Goal: Task Accomplishment & Management: Complete application form

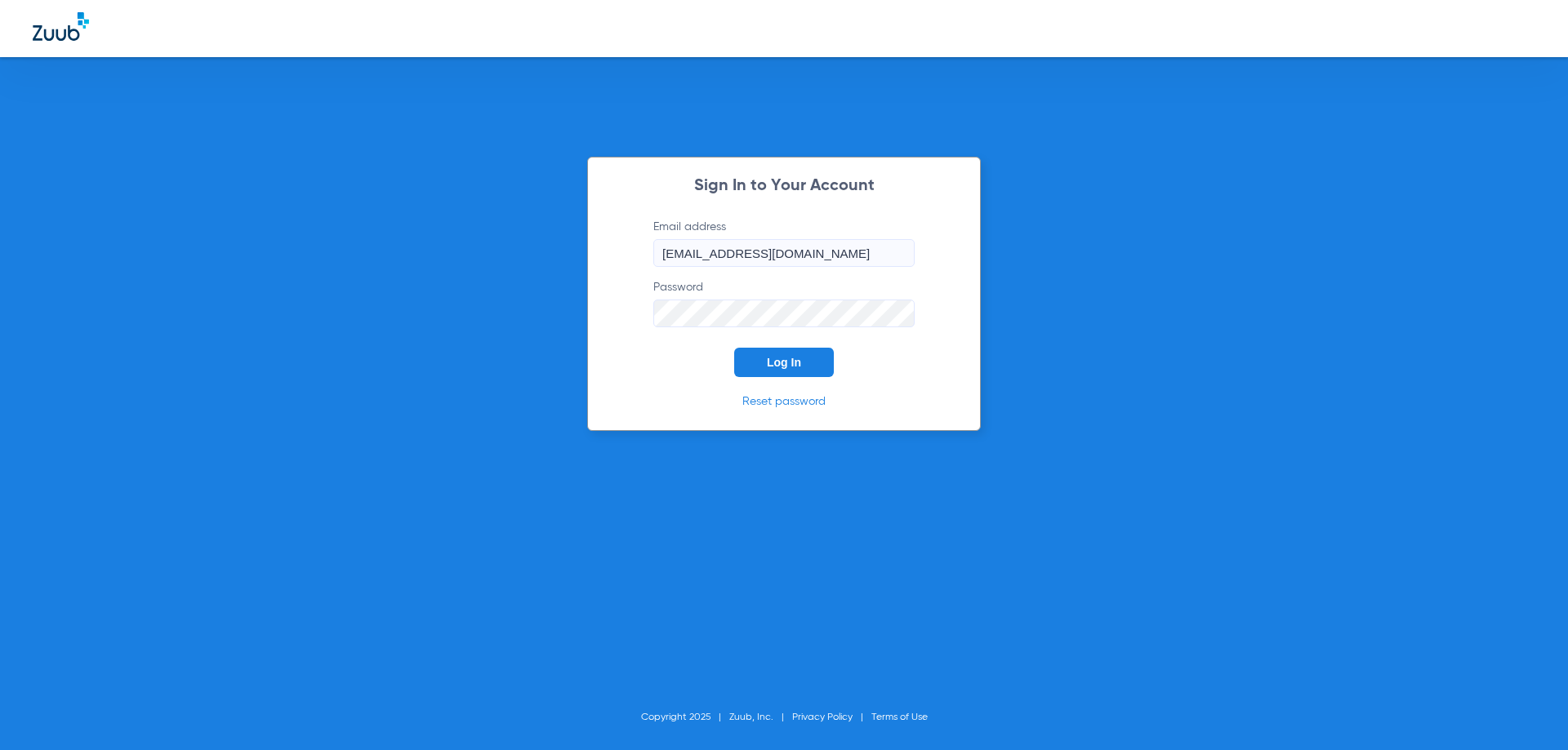
click at [785, 368] on span "Log In" at bounding box center [784, 362] width 34 height 13
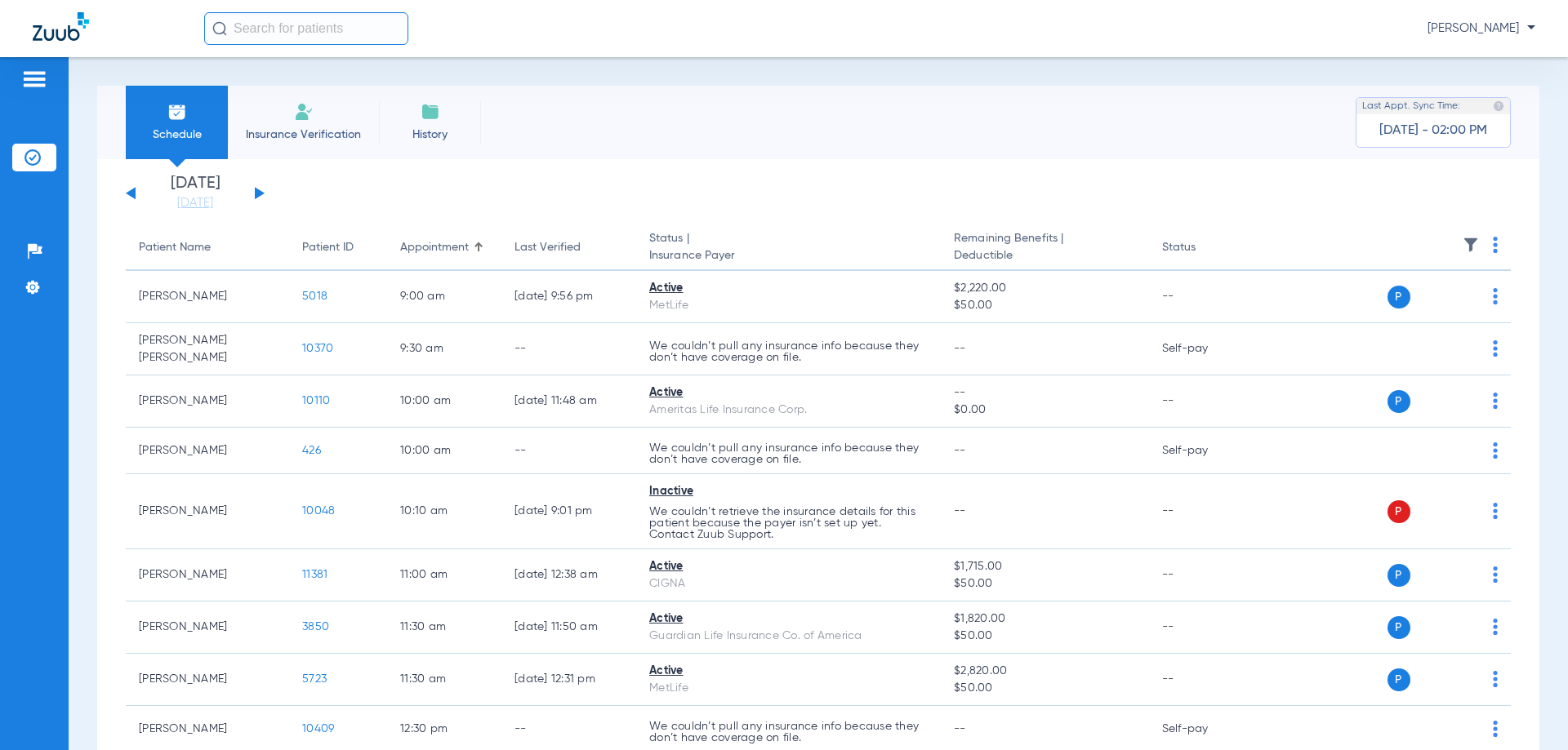
click at [328, 129] on span "Insurance Verification" at bounding box center [304, 135] width 127 height 17
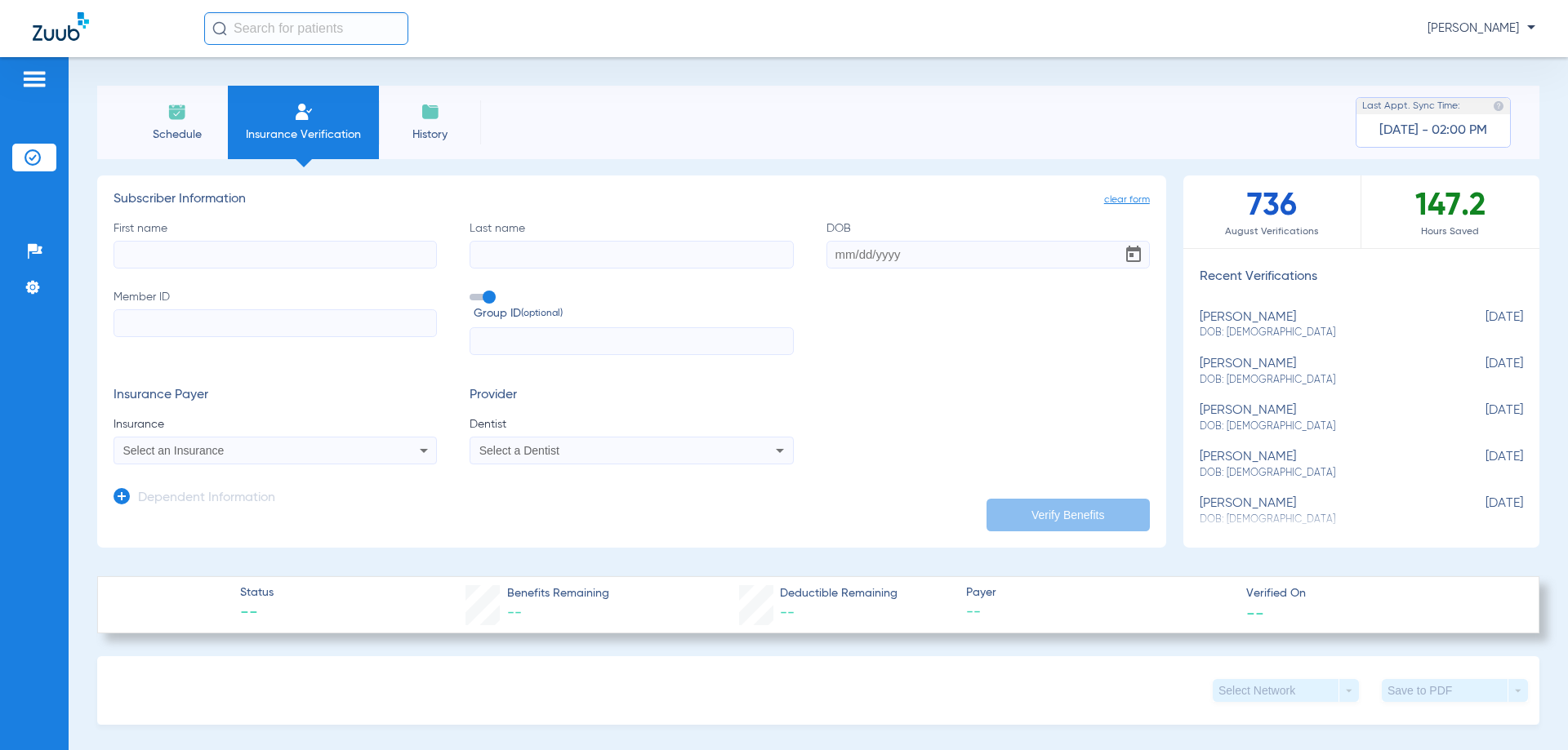
click at [1233, 409] on div "[PERSON_NAME]: [DEMOGRAPHIC_DATA]" at bounding box center [1321, 418] width 242 height 30
type input "[PERSON_NAME]"
type input "Clay"
type input "[DATE]"
type input "925508416"
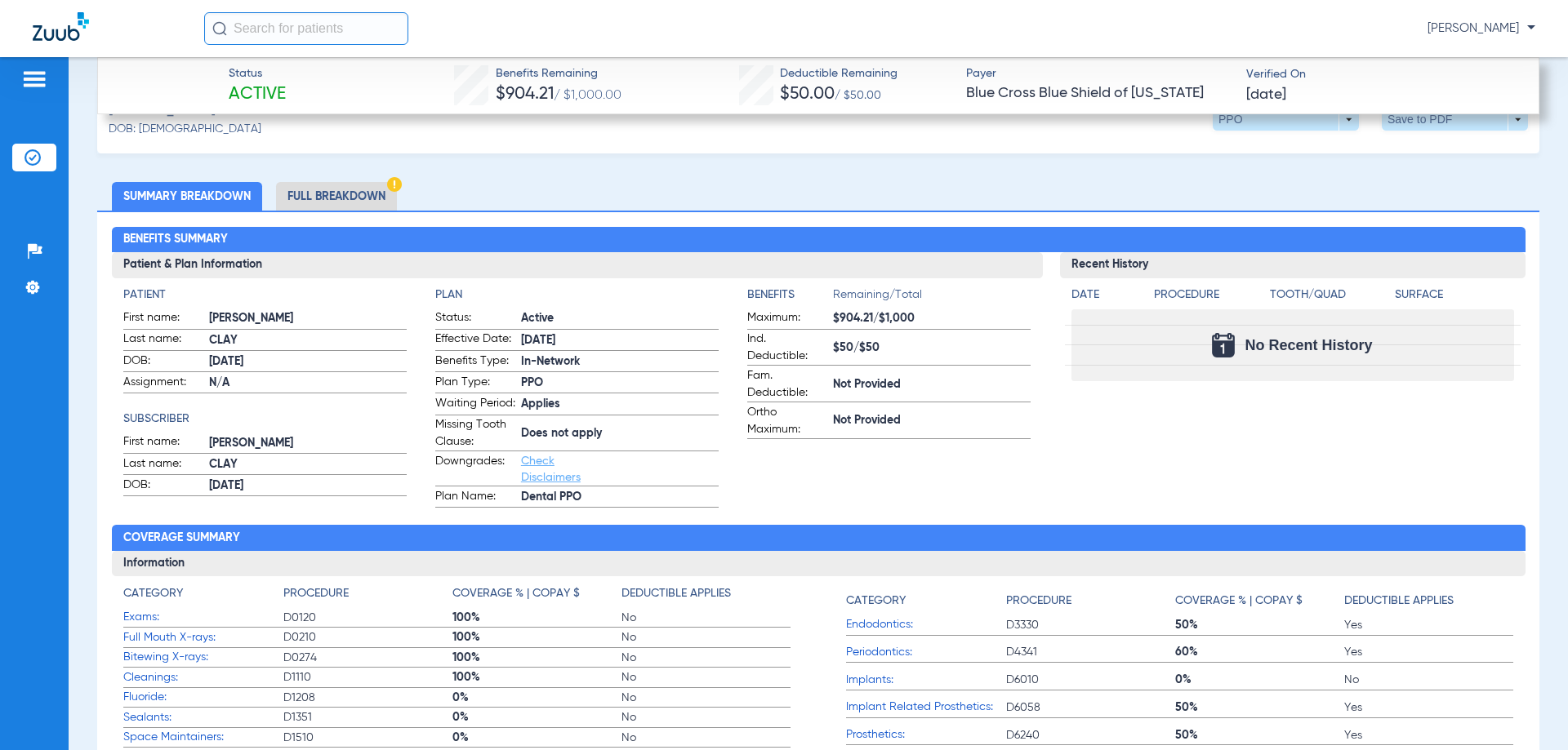
scroll to position [82, 0]
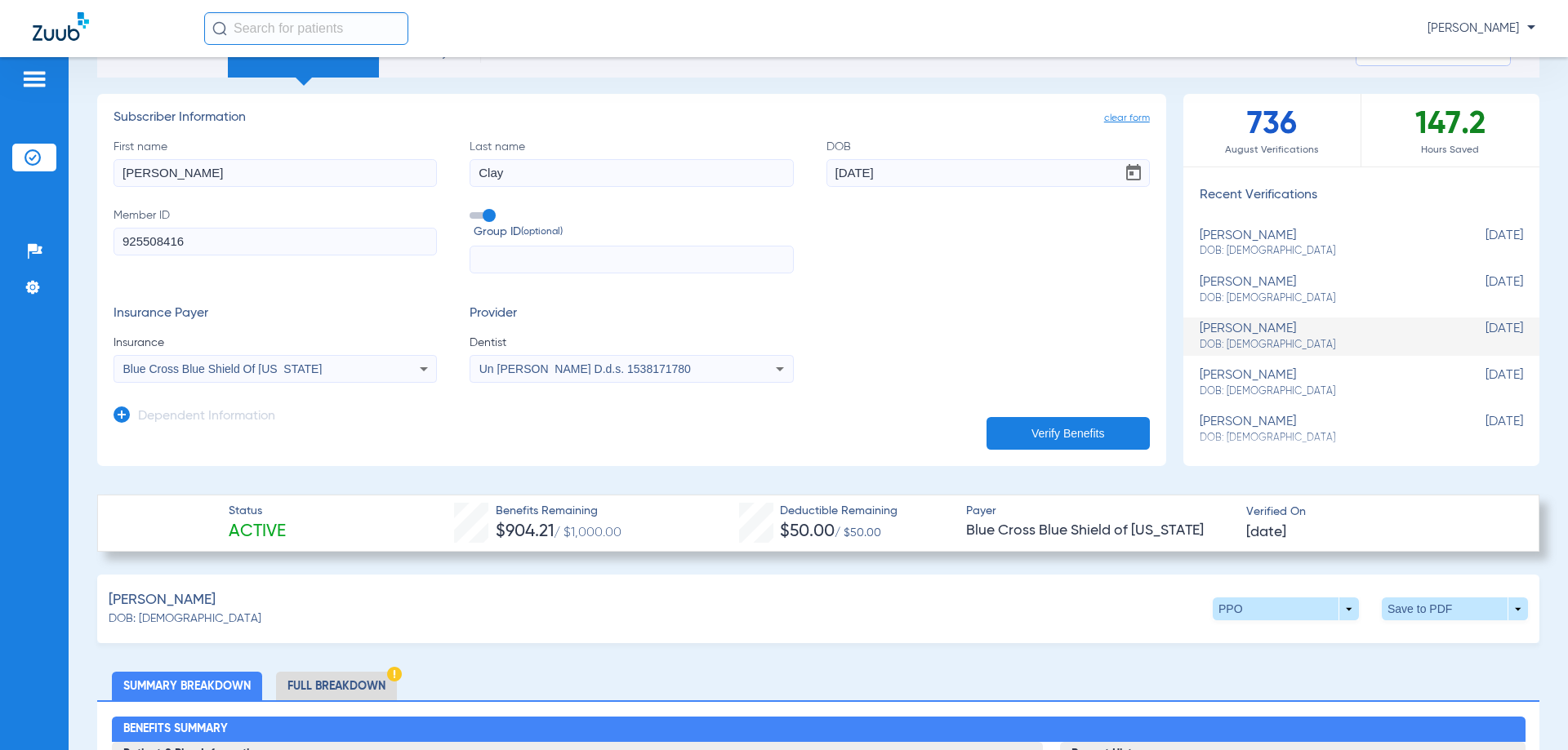
click at [1246, 289] on div "[PERSON_NAME] DOB: [DEMOGRAPHIC_DATA]" at bounding box center [1321, 290] width 242 height 30
type input "Kyuhwan"
type input "Moon"
type input "[DATE]"
type input "946128198"
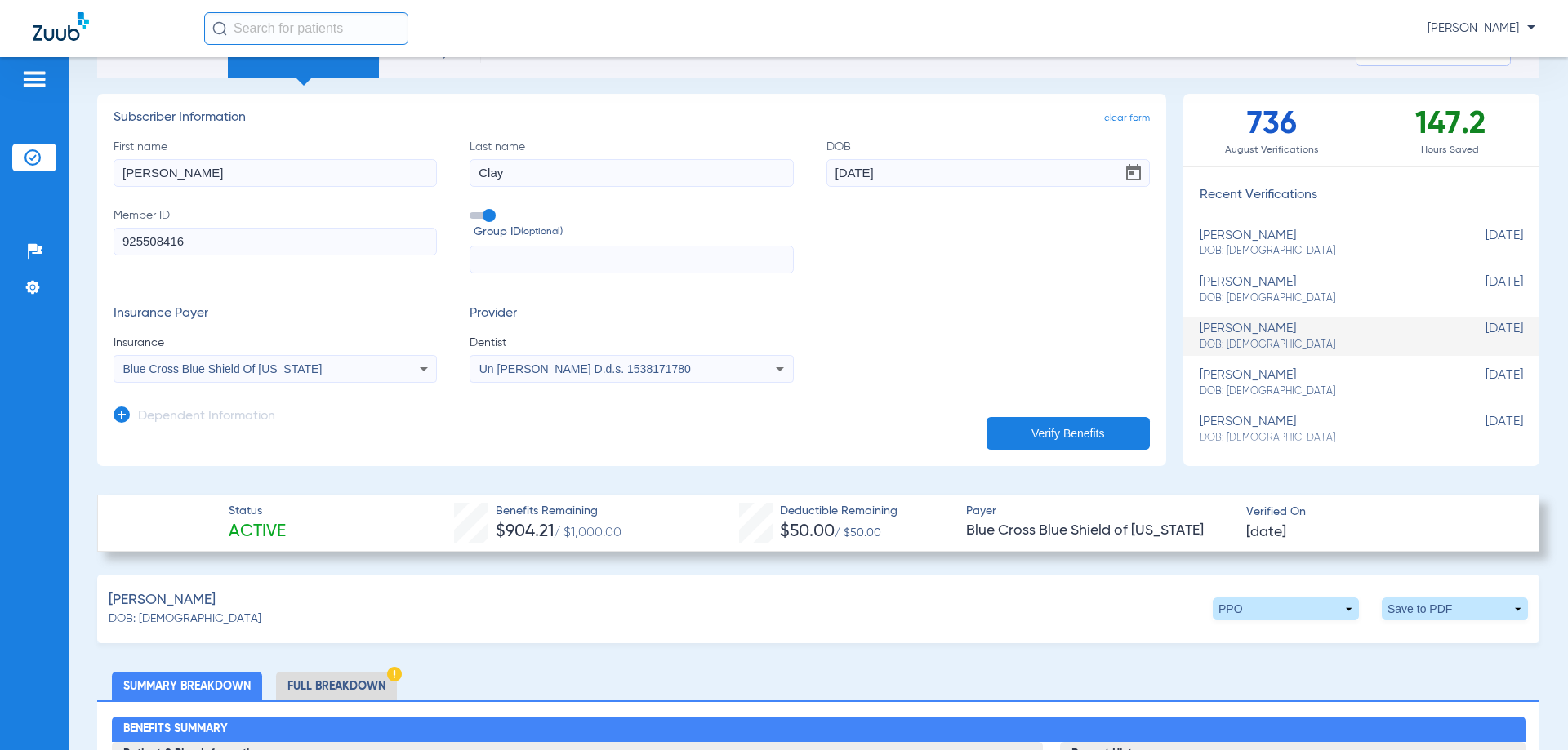
type input "00498099"
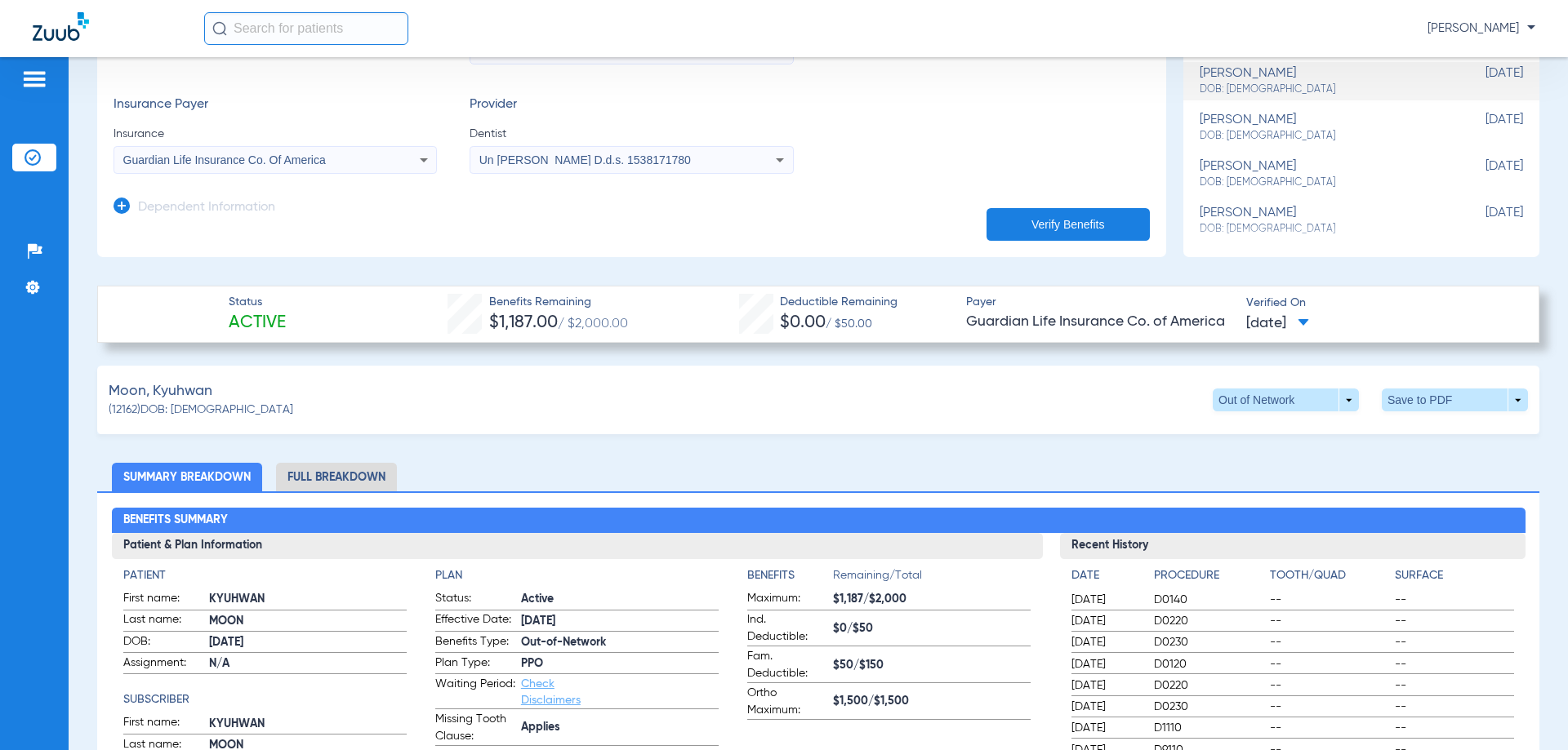
scroll to position [0, 0]
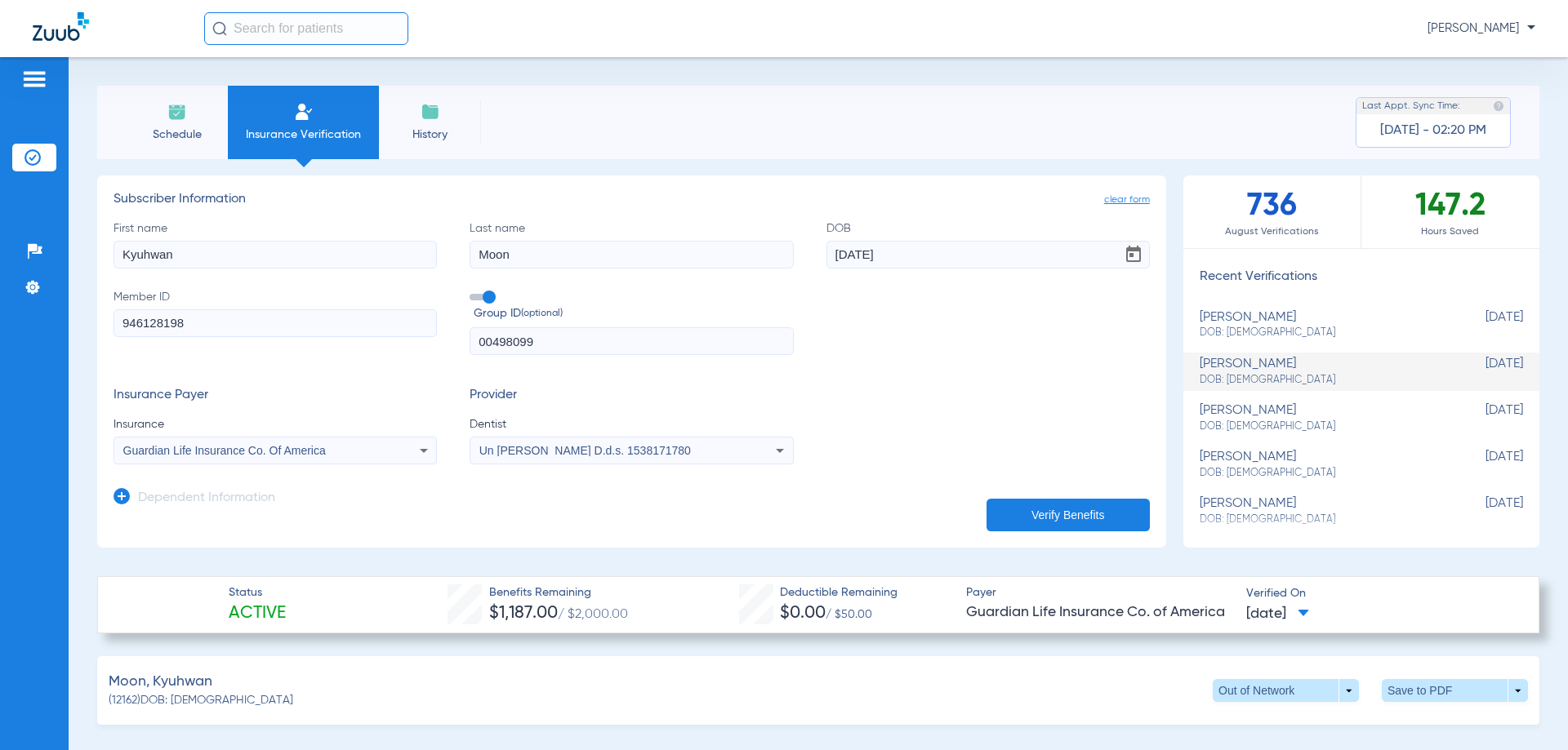
click at [1240, 412] on div "[PERSON_NAME]: [DEMOGRAPHIC_DATA]" at bounding box center [1321, 418] width 242 height 30
type input "[PERSON_NAME]"
type input "Clay"
type input "[DATE]"
type input "925508416"
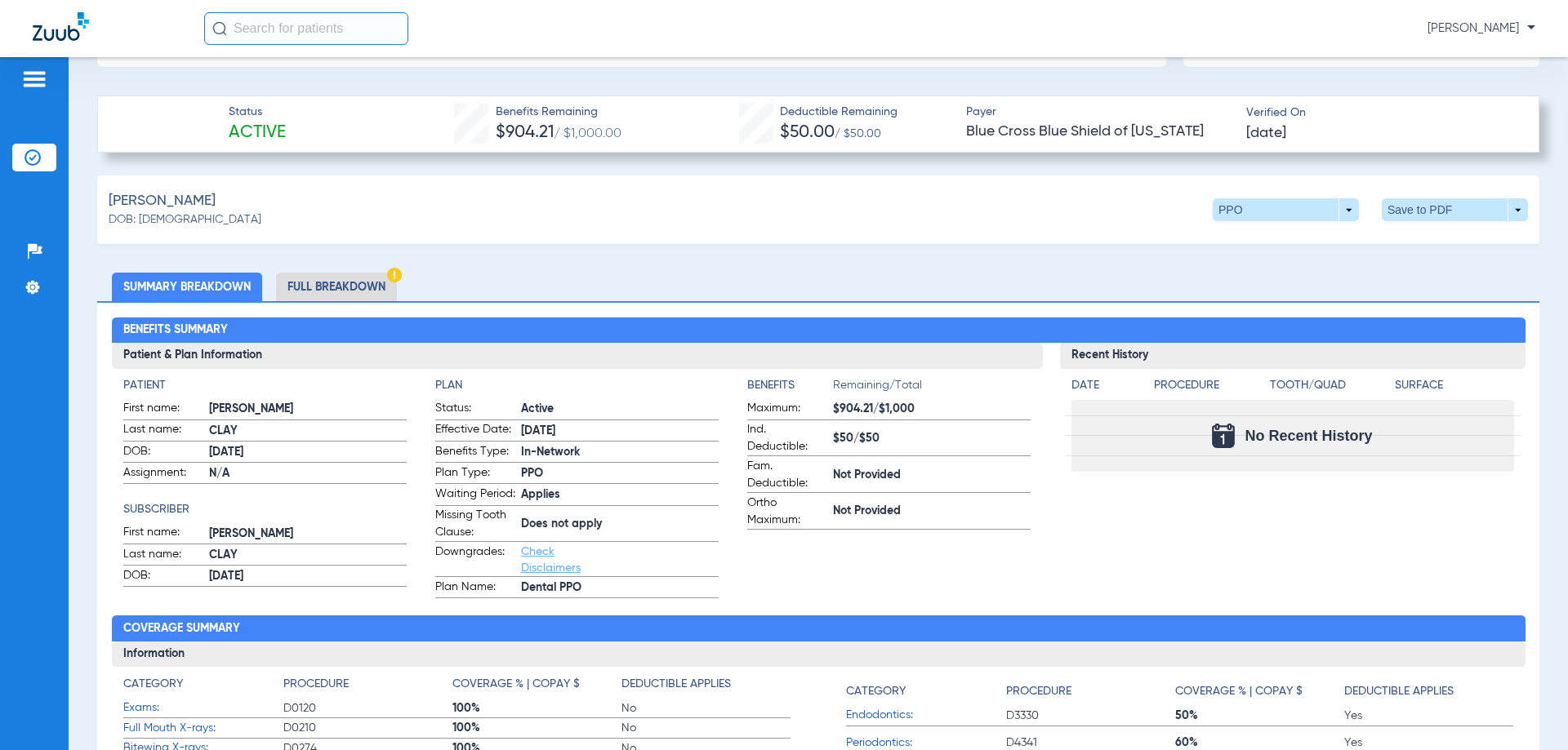
scroll to position [490, 0]
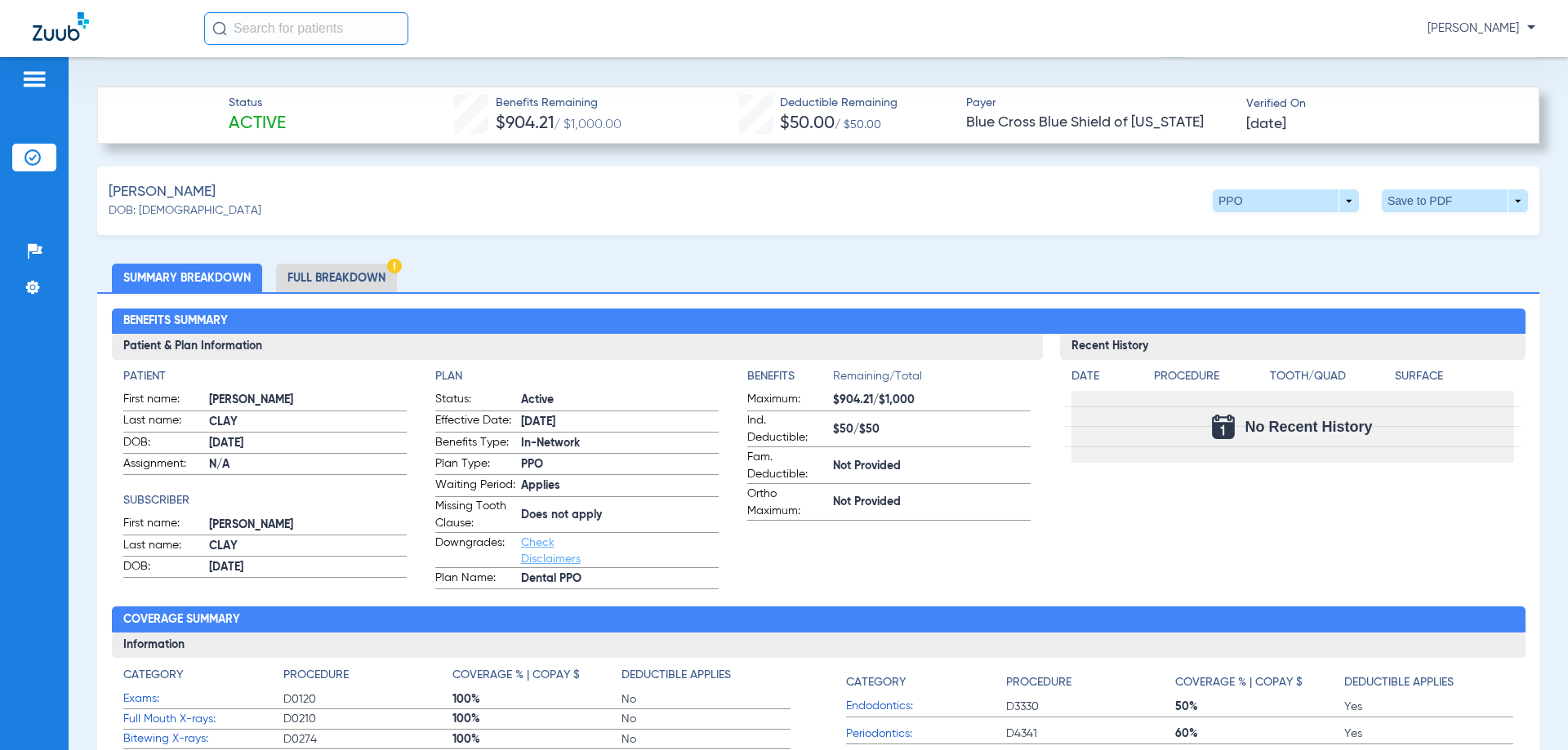
click at [372, 276] on li "Full Breakdown" at bounding box center [336, 278] width 121 height 28
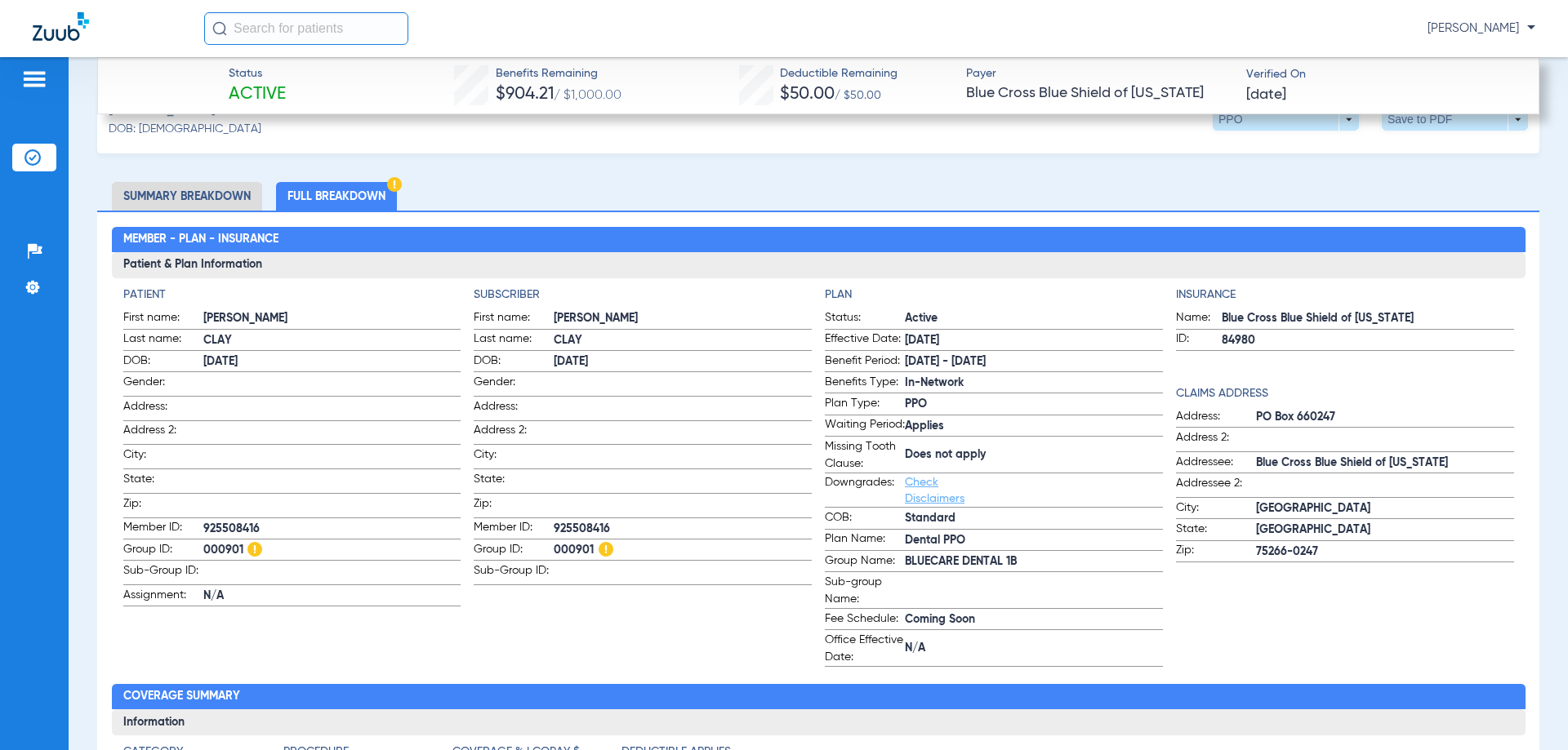
scroll to position [0, 0]
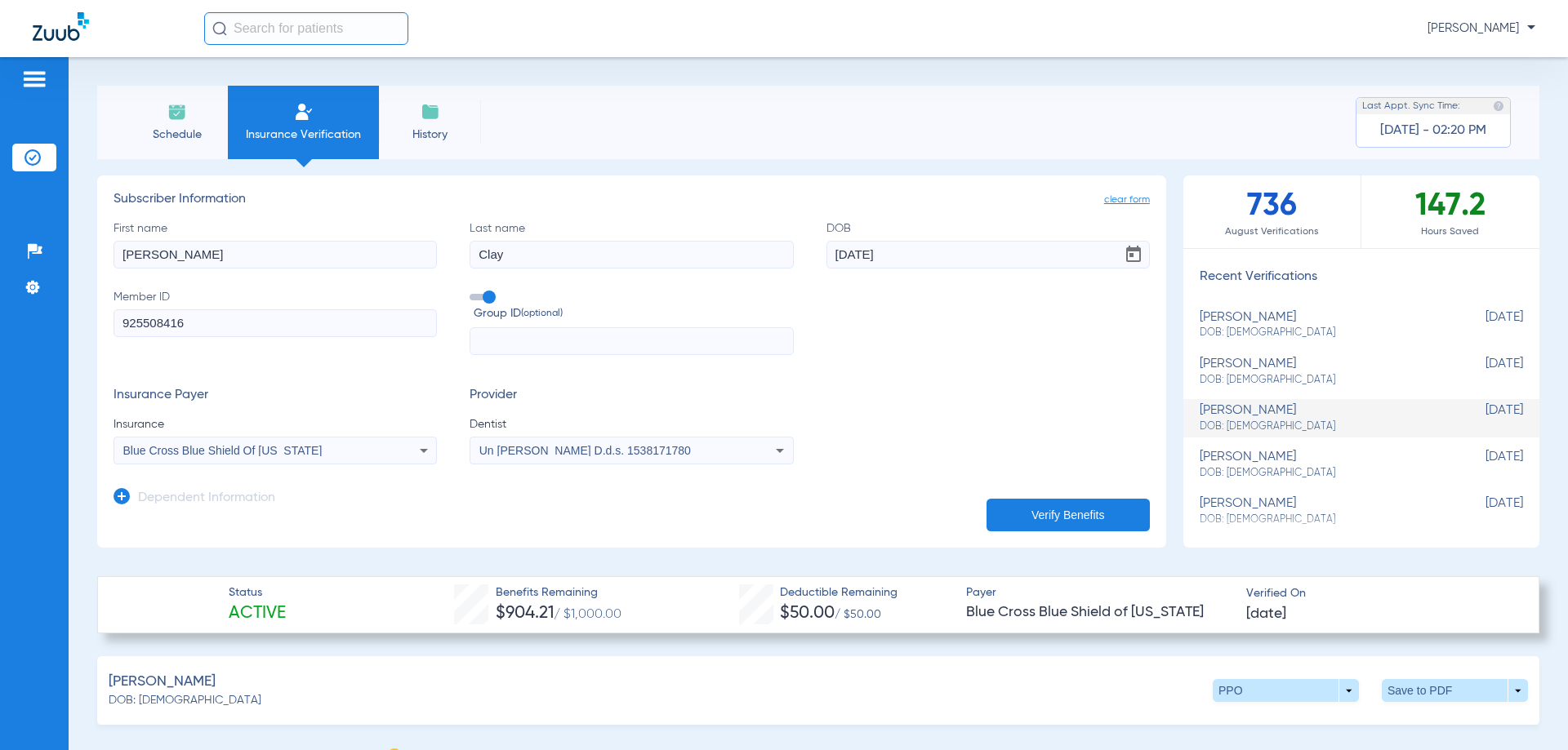
click at [439, 127] on span "History" at bounding box center [430, 135] width 77 height 17
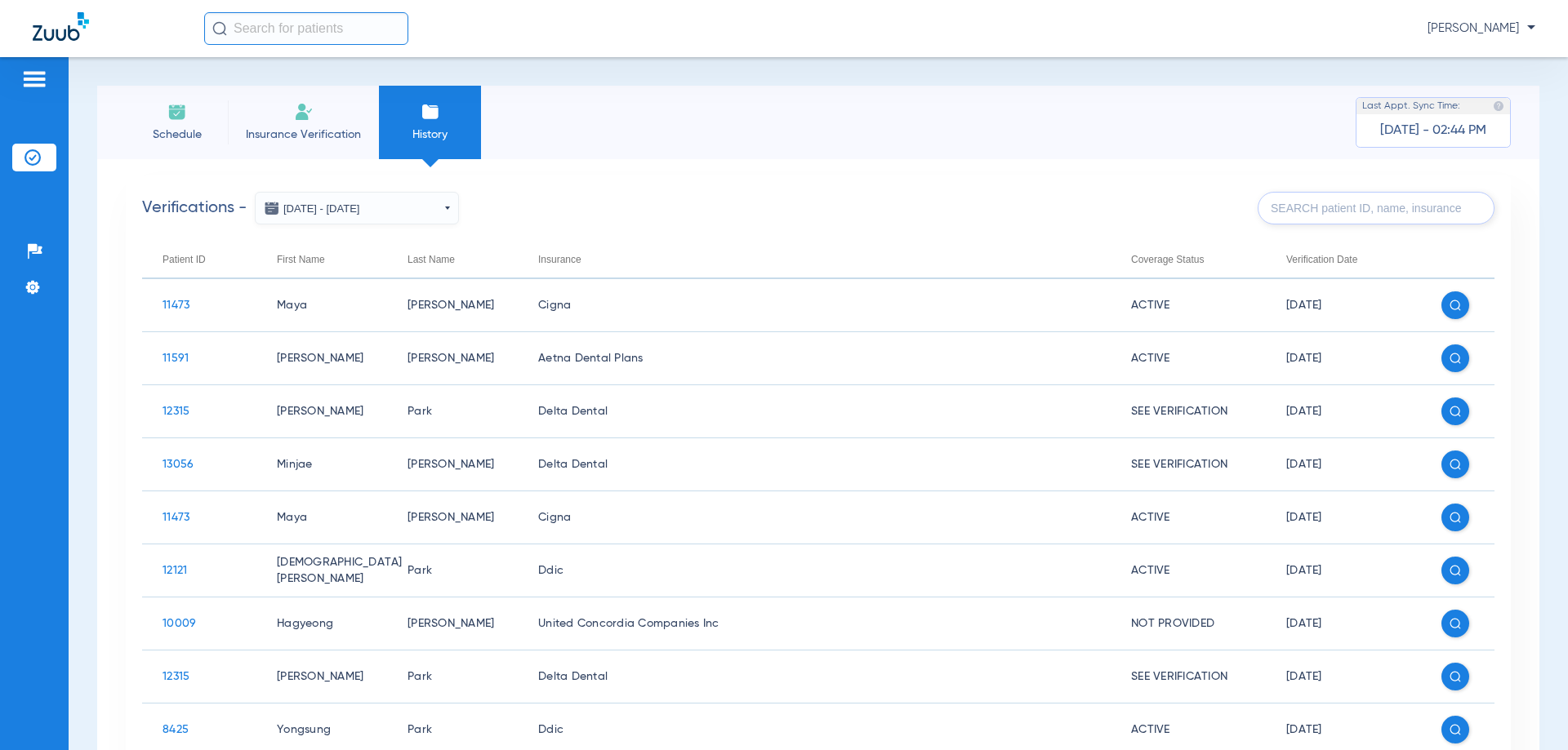
click at [303, 120] on img at bounding box center [304, 112] width 19 height 19
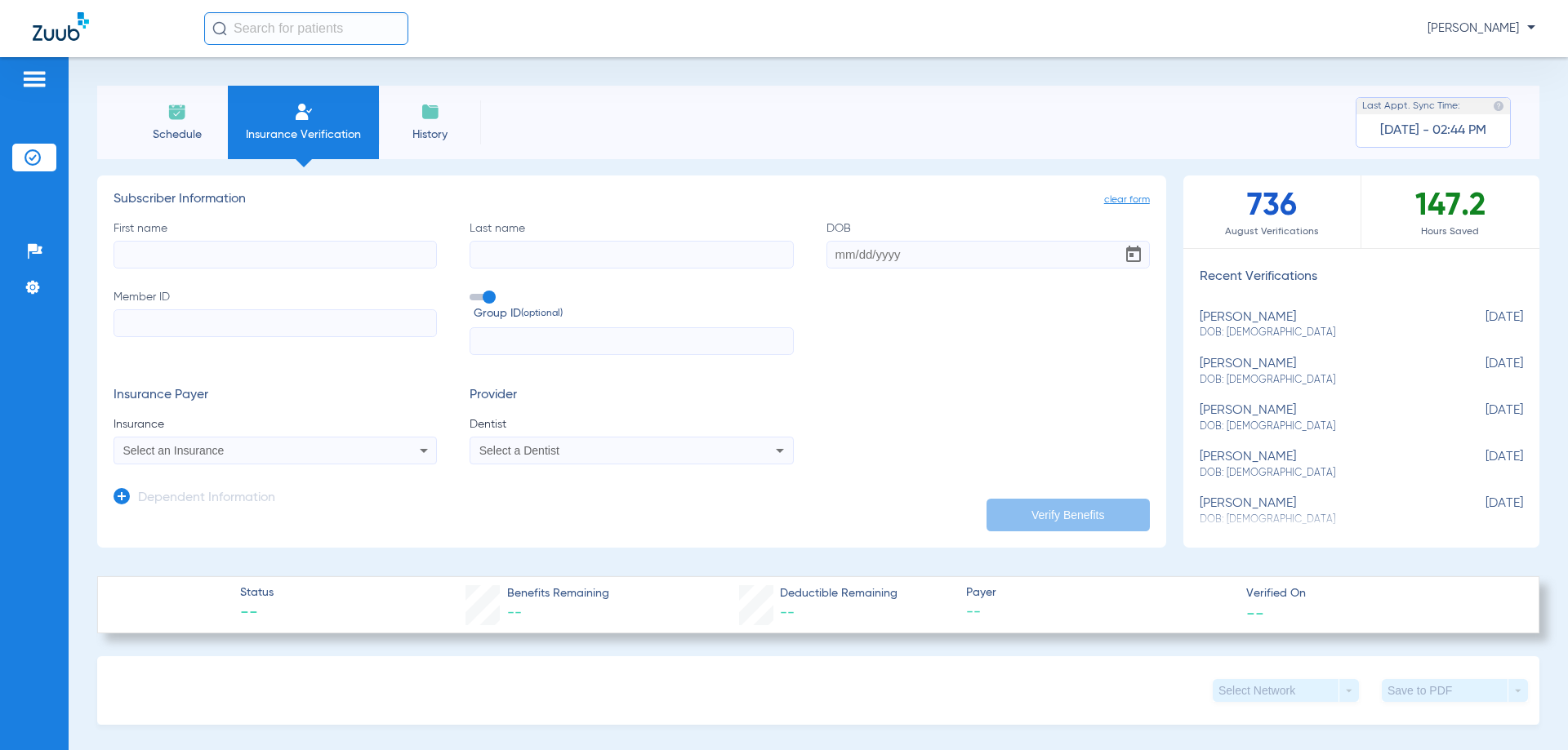
click at [1249, 366] on div "[PERSON_NAME] DOB: [DEMOGRAPHIC_DATA]" at bounding box center [1321, 371] width 242 height 30
type input "Kyuhwan"
type input "Moon"
type input "[DATE]"
type input "946128198"
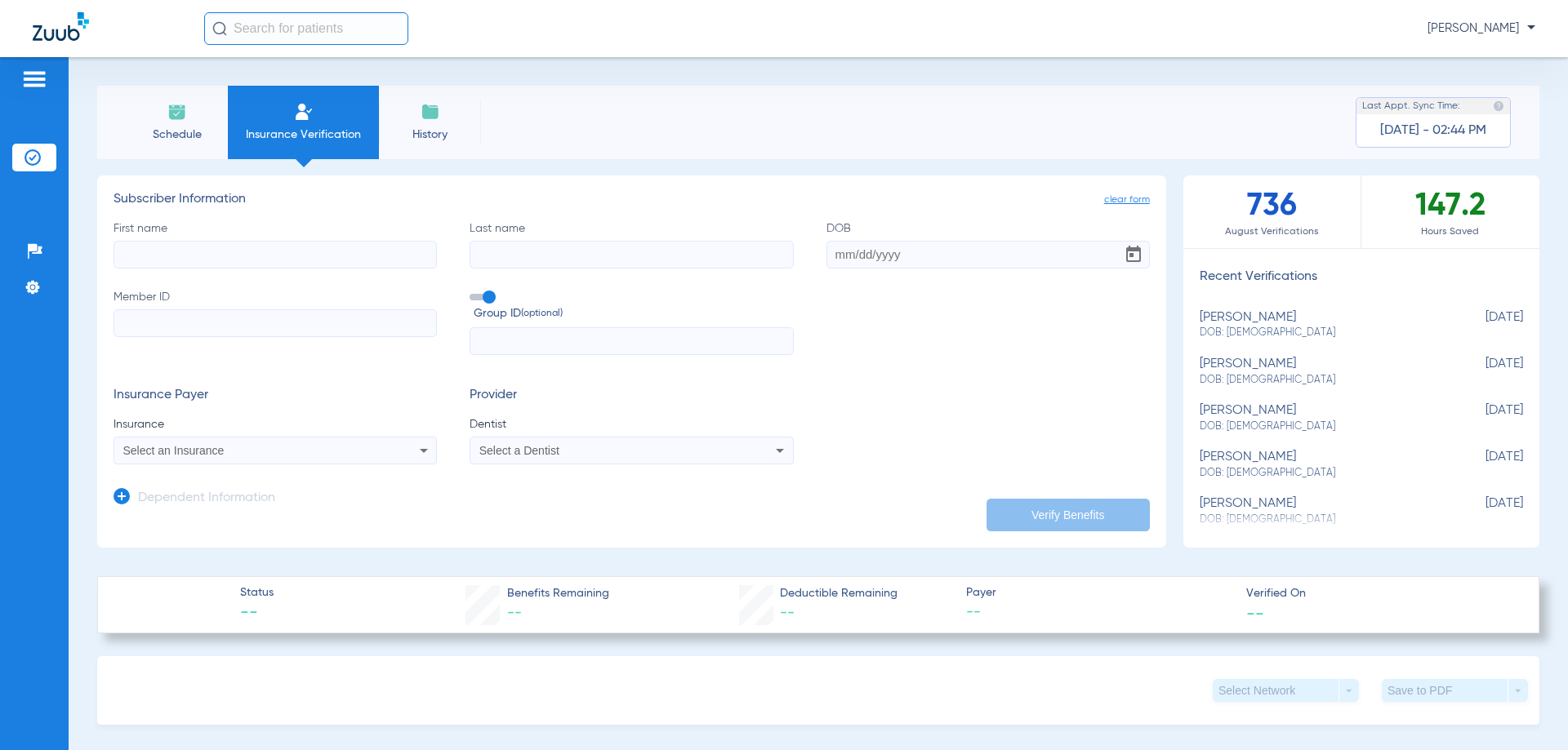
type input "00498099"
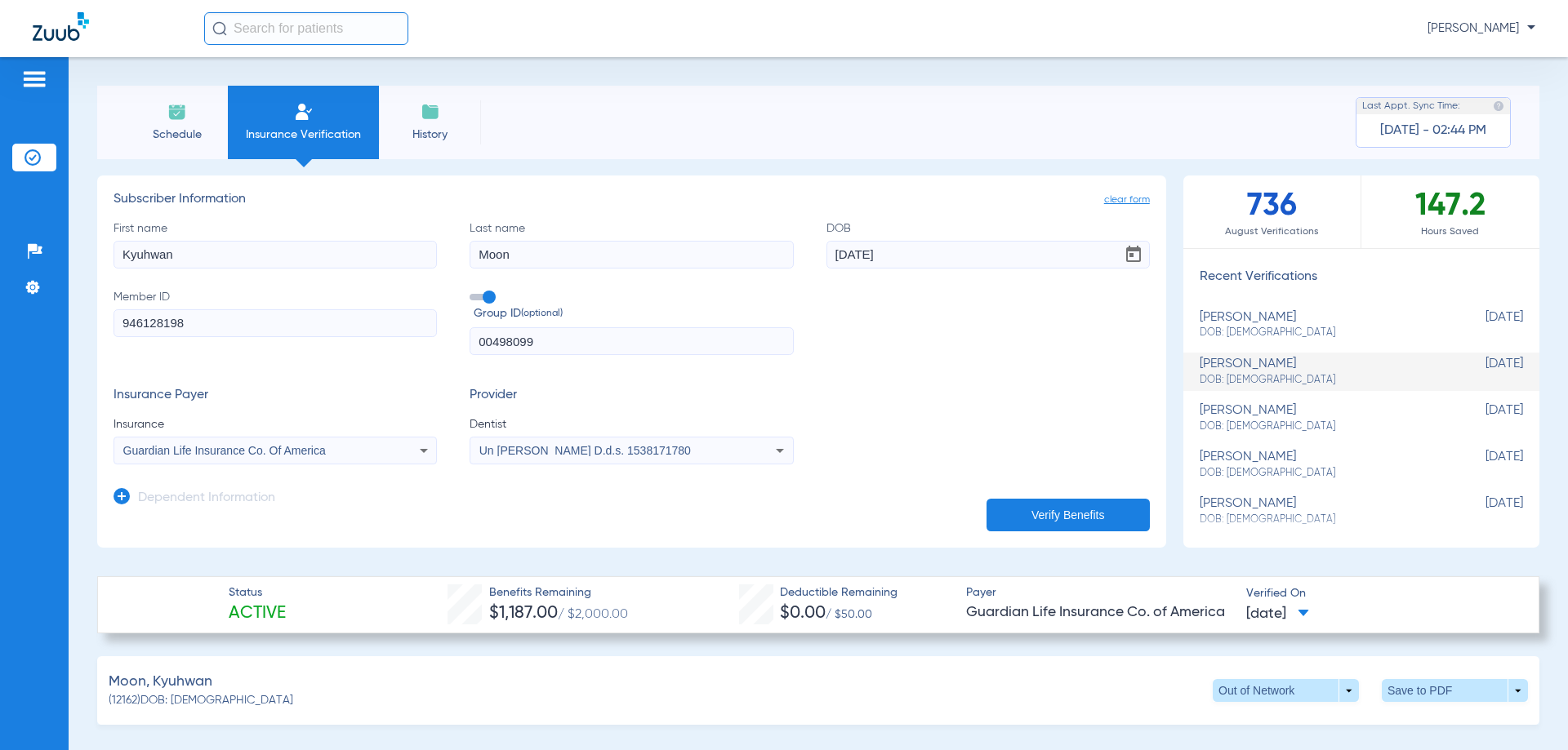
click at [297, 116] on img at bounding box center [304, 112] width 19 height 19
drag, startPoint x: 1233, startPoint y: 415, endPoint x: 1293, endPoint y: 418, distance: 60.1
click at [1233, 415] on div "[PERSON_NAME]: [DEMOGRAPHIC_DATA]" at bounding box center [1321, 418] width 242 height 30
type input "[PERSON_NAME]"
type input "Clay"
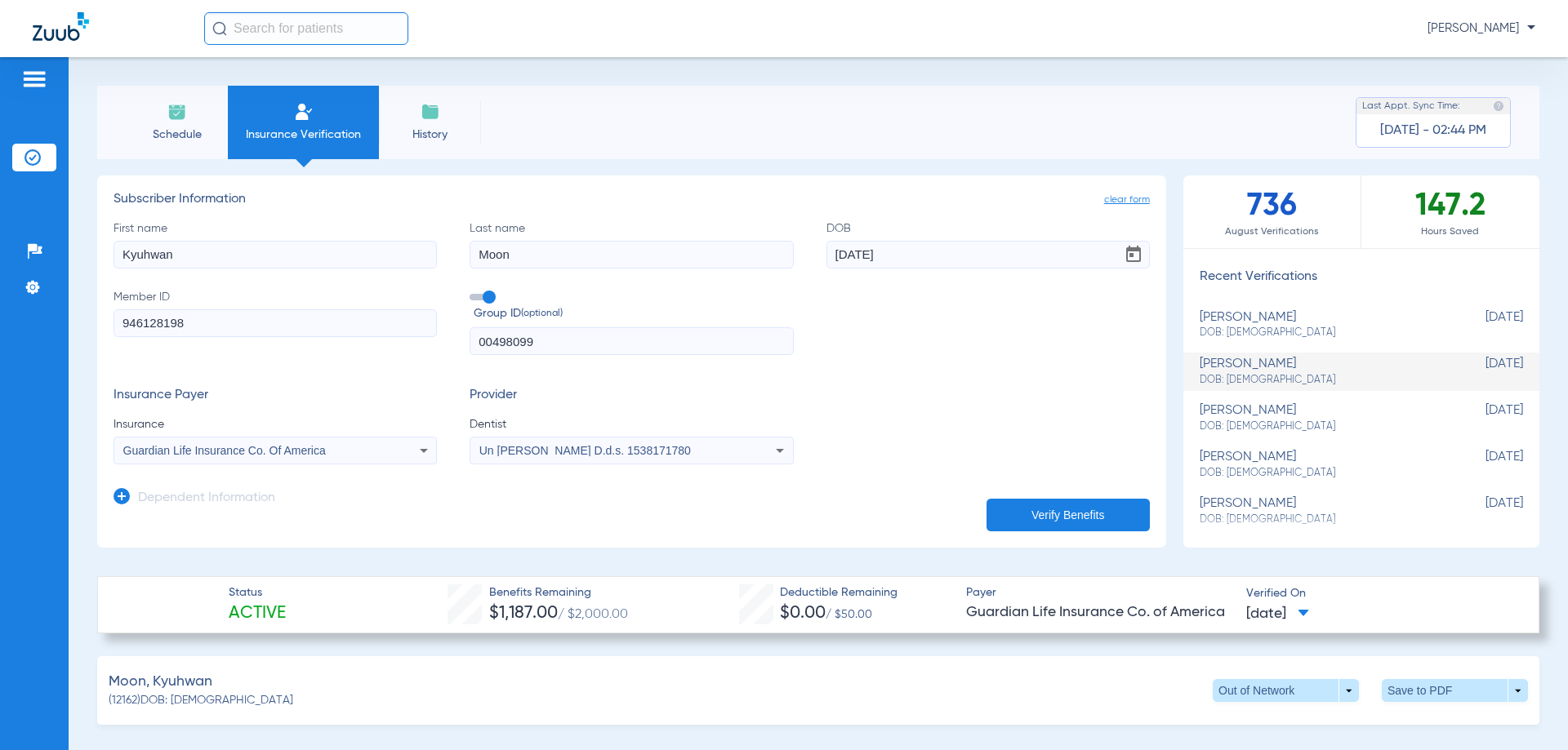
type input "[DATE]"
type input "925508416"
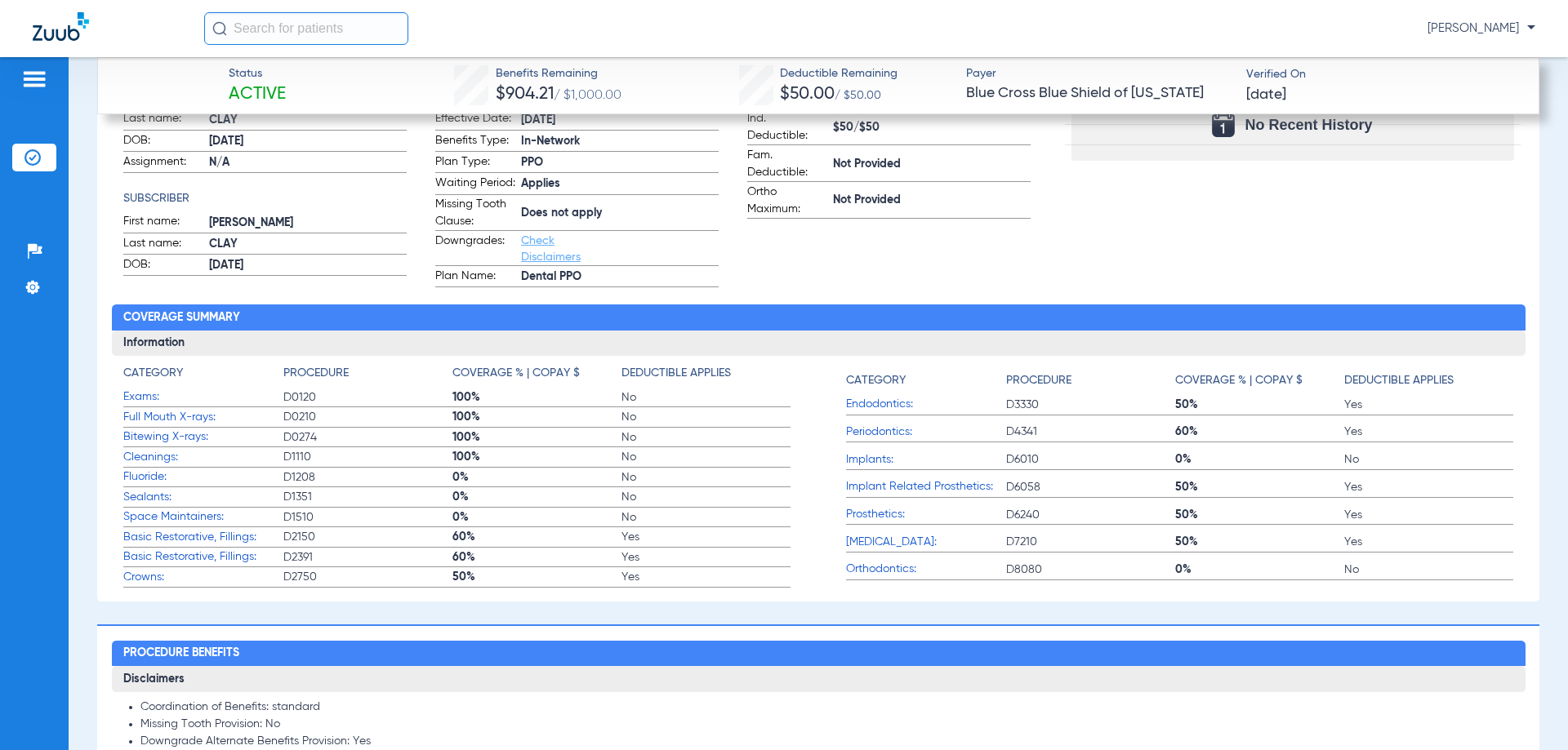
scroll to position [817, 0]
